Goal: Obtain resource: Obtain resource

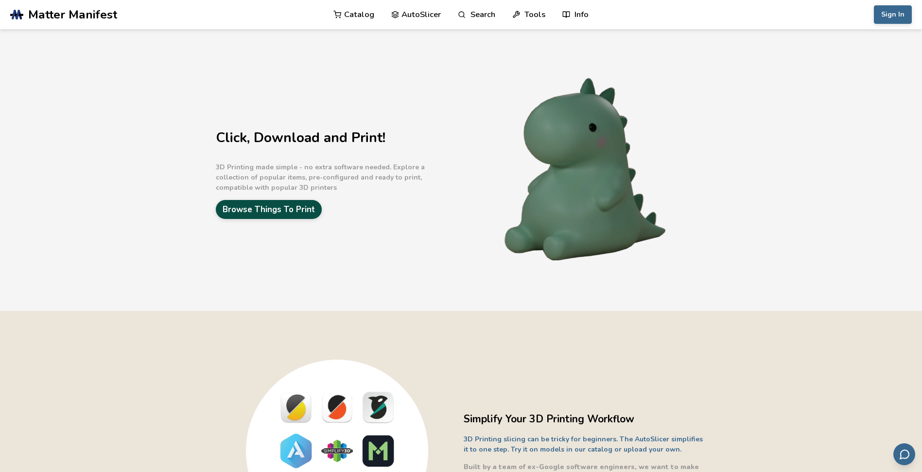
click at [273, 206] on link "Browse Things To Print" at bounding box center [269, 209] width 106 height 19
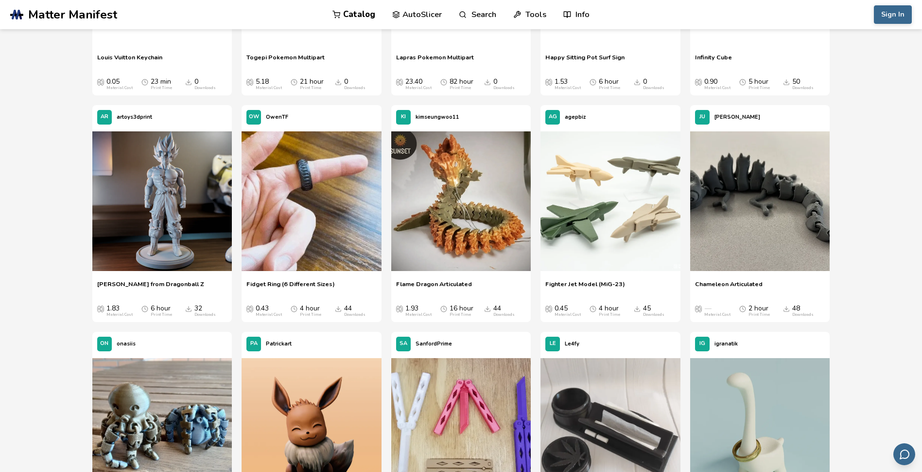
scroll to position [681, 0]
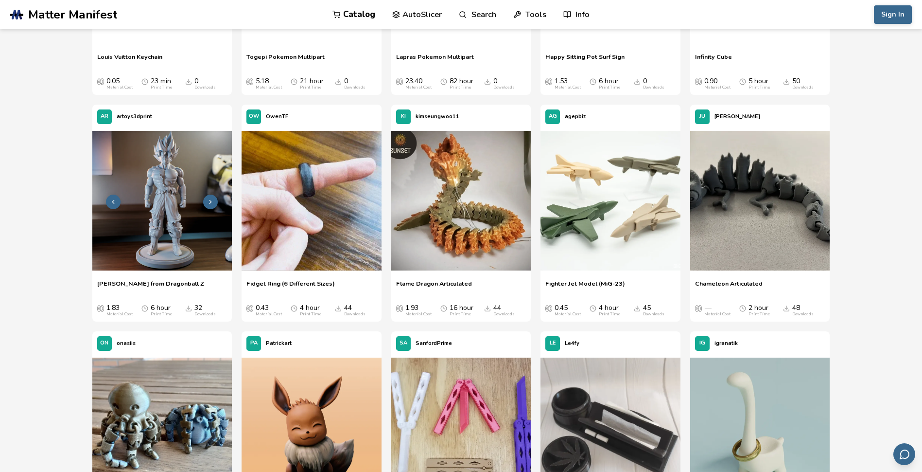
click at [213, 206] on button at bounding box center [210, 202] width 15 height 15
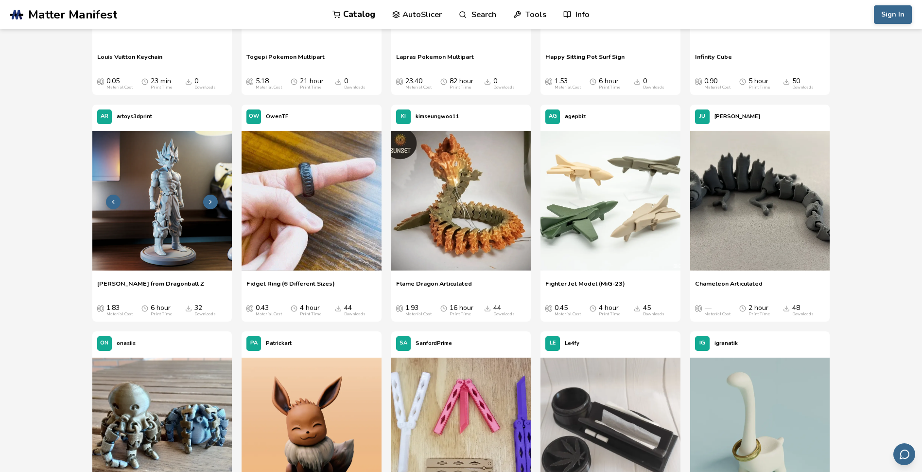
click at [213, 206] on button at bounding box center [210, 202] width 15 height 15
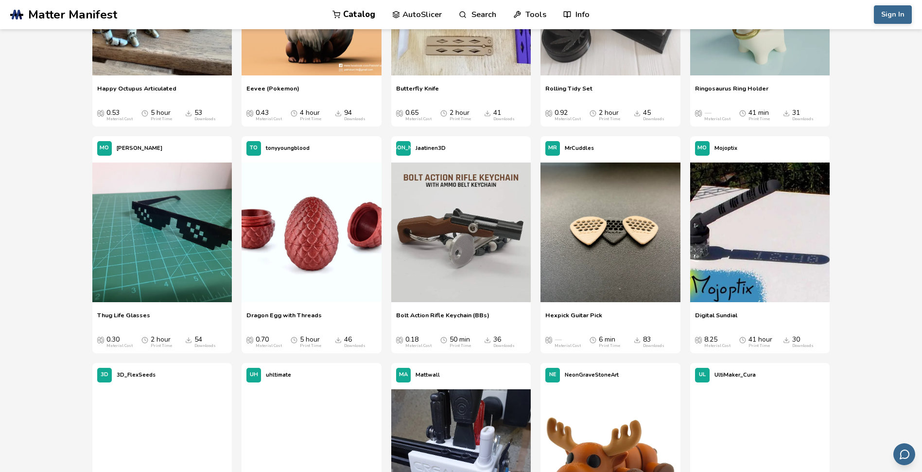
scroll to position [1128, 0]
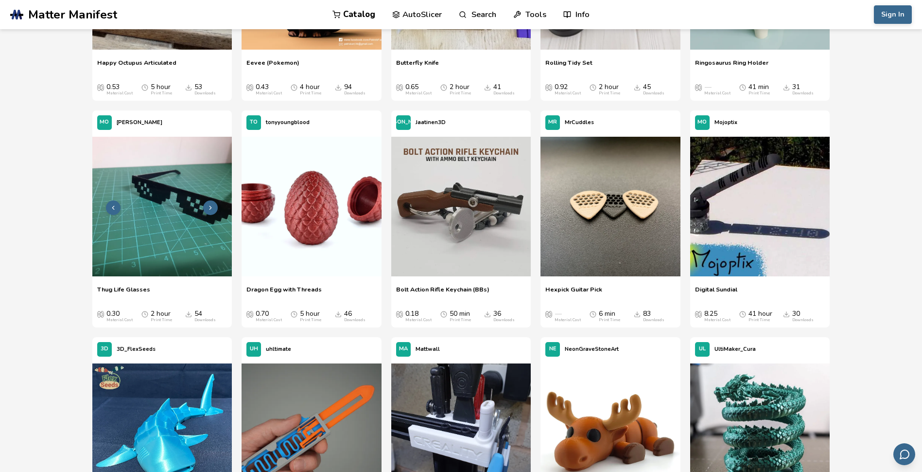
click at [167, 210] on img at bounding box center [162, 207] width 140 height 140
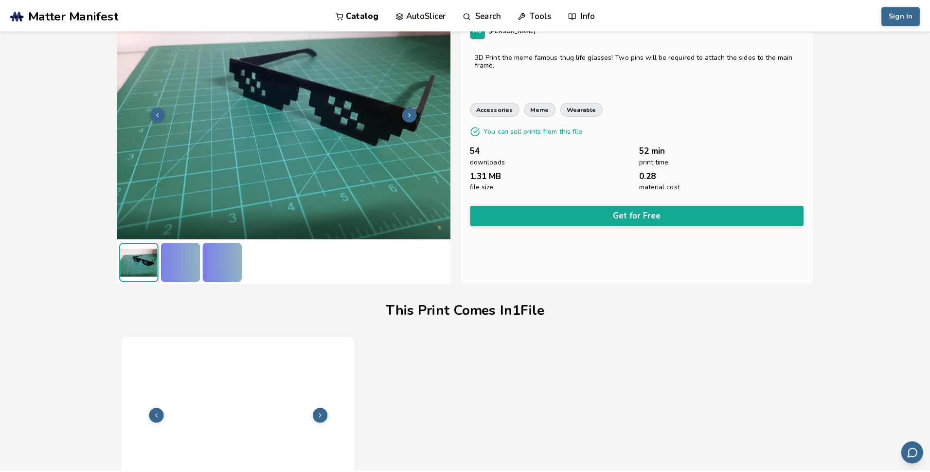
scroll to position [108, 0]
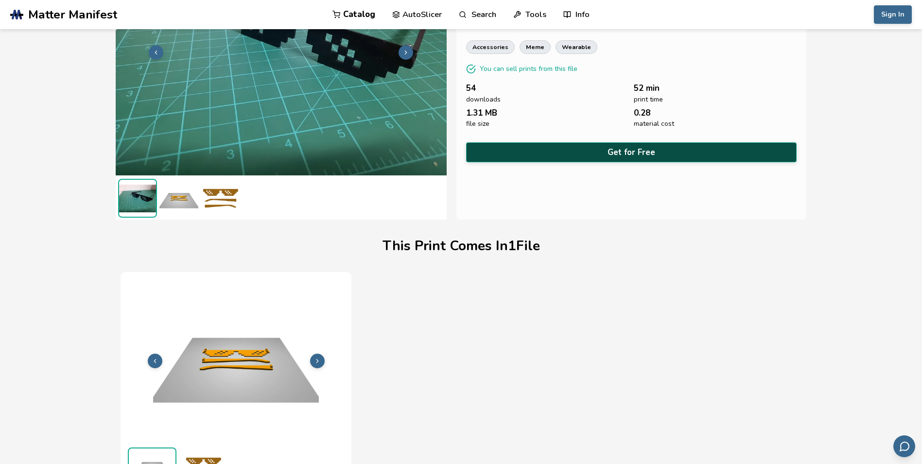
click at [552, 144] on button "Get for Free" at bounding box center [631, 152] width 331 height 20
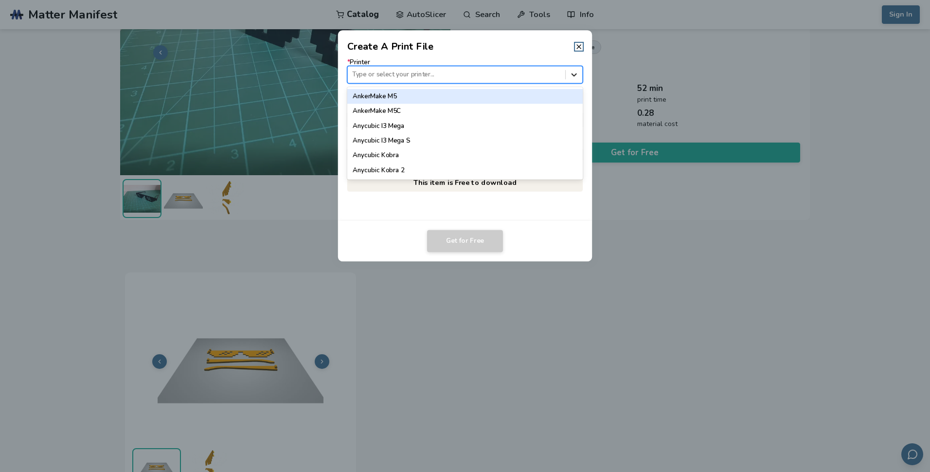
click at [576, 75] on icon at bounding box center [573, 74] width 9 height 9
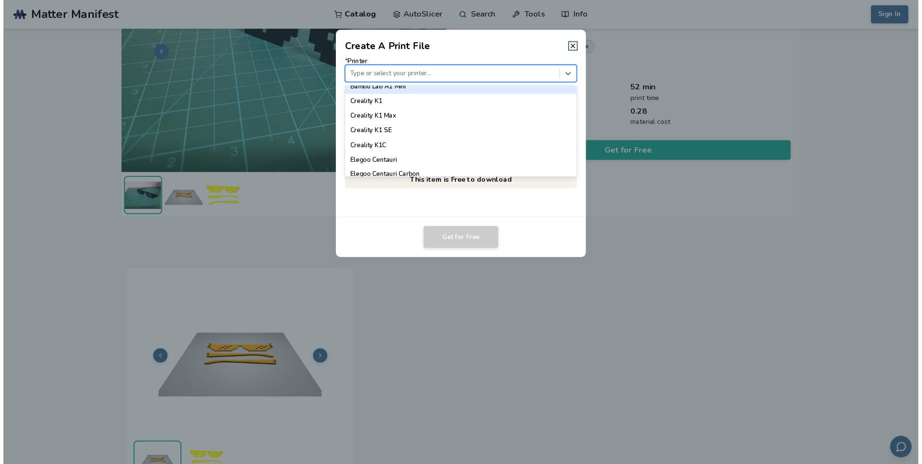
scroll to position [208, 0]
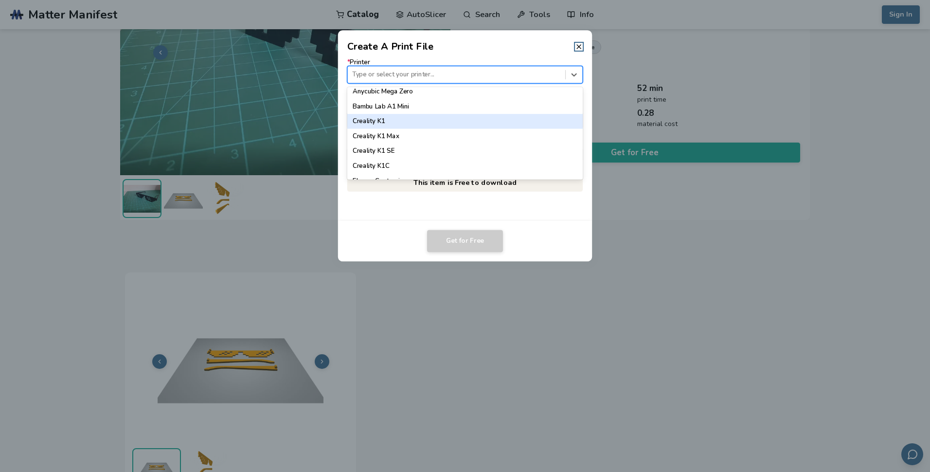
click at [406, 125] on div "Creality K1" at bounding box center [465, 121] width 236 height 15
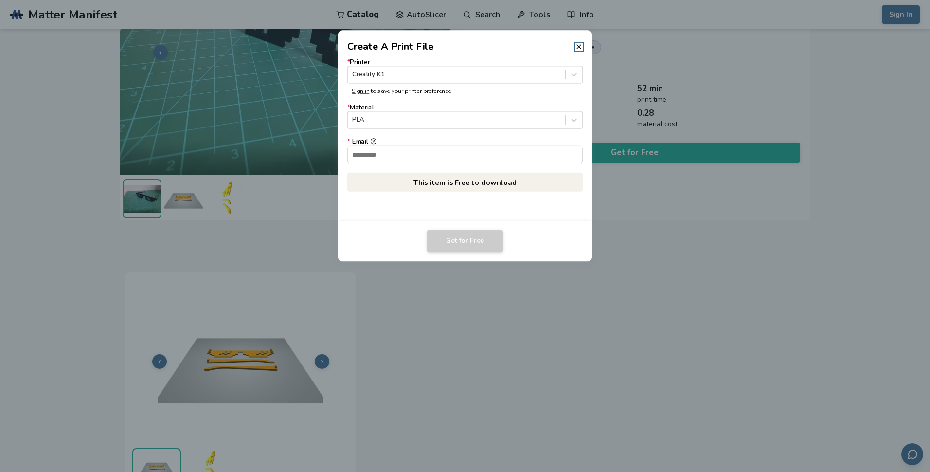
drag, startPoint x: 584, startPoint y: 48, endPoint x: 573, endPoint y: 46, distance: 10.4
click at [573, 46] on header "Create A Print File" at bounding box center [465, 41] width 254 height 23
click at [576, 46] on header "Create A Print File" at bounding box center [465, 41] width 254 height 23
click at [576, 46] on icon at bounding box center [579, 47] width 8 height 8
